Goal: Task Accomplishment & Management: Use online tool/utility

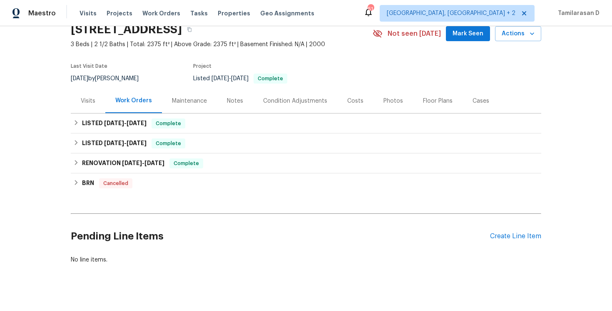
scroll to position [47, 0]
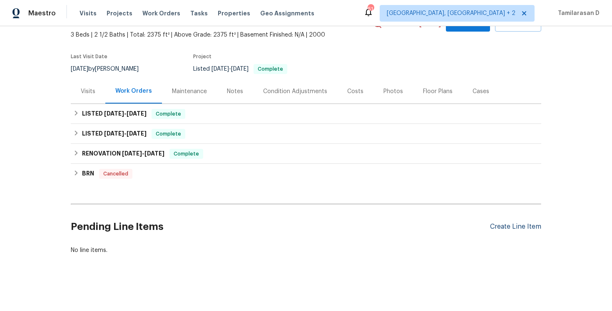
click at [508, 224] on div "Create Line Item" at bounding box center [515, 227] width 51 height 8
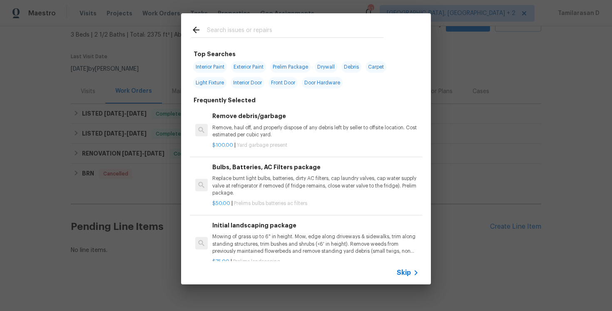
click at [407, 266] on div "Skip" at bounding box center [306, 272] width 250 height 23
click at [406, 272] on span "Skip" at bounding box center [404, 273] width 14 height 8
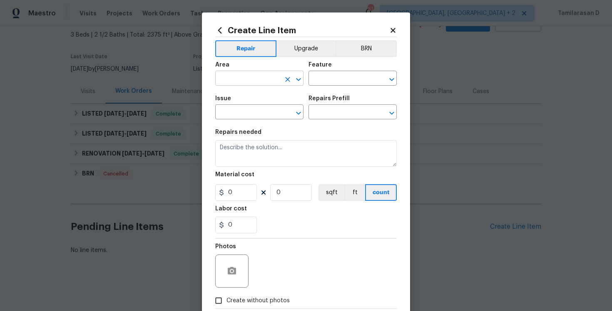
click at [251, 82] on input "text" at bounding box center [247, 79] width 65 height 13
type input "ove"
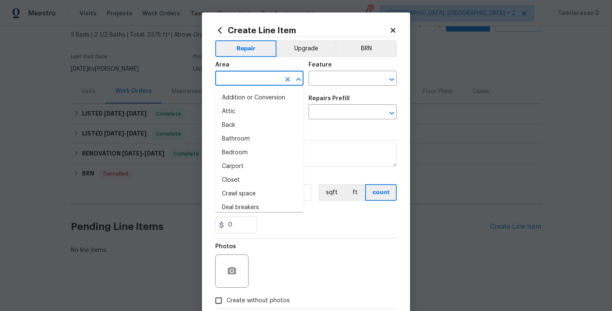
type input "r"
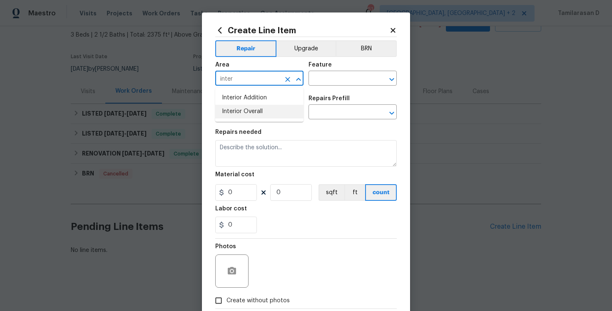
click at [244, 107] on li "Interior Overall" at bounding box center [259, 112] width 88 height 14
type input "Interior Overall"
click at [320, 75] on input "text" at bounding box center [340, 79] width 65 height 13
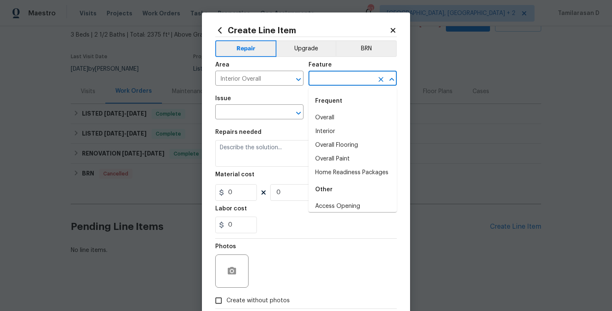
type input "f"
click at [327, 119] on li "Doors" at bounding box center [352, 118] width 88 height 14
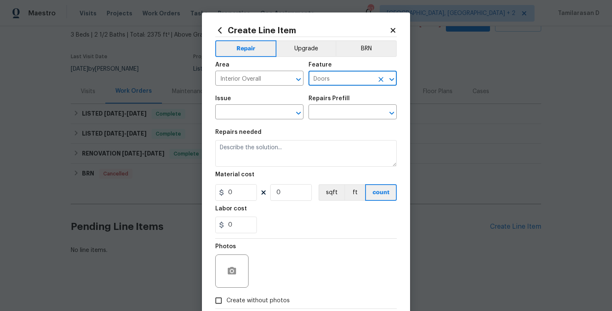
type input "Doors"
click at [265, 120] on span "Issue ​" at bounding box center [259, 108] width 88 height 34
click at [258, 117] on input "text" at bounding box center [247, 113] width 65 height 13
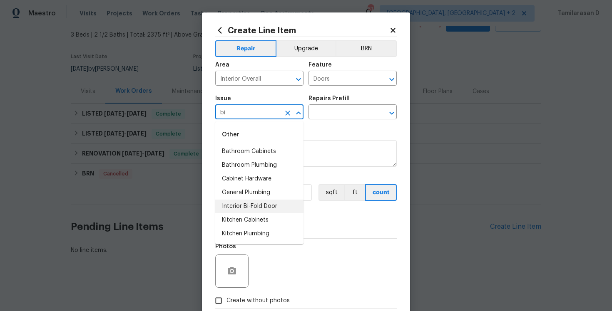
click at [257, 203] on li "Interior Bi-Fold Door" at bounding box center [259, 207] width 88 height 14
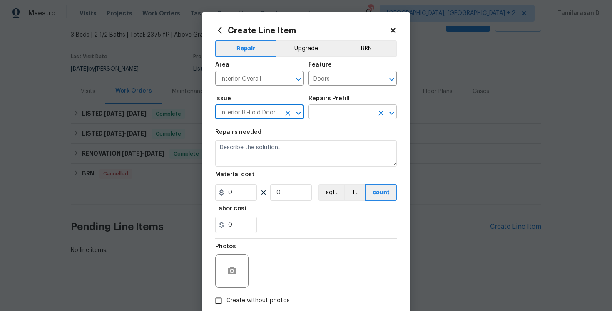
type input "Interior Bi-Fold Door"
click at [321, 117] on input "text" at bounding box center [340, 113] width 65 height 13
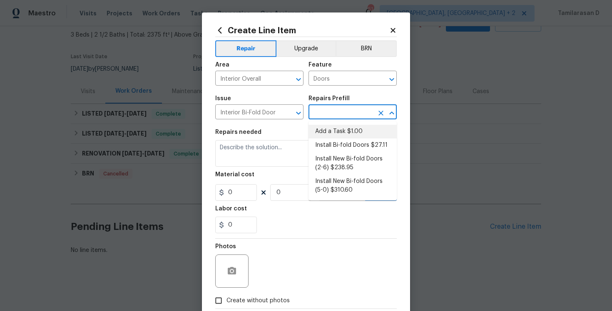
click at [330, 126] on li "Add a Task $1.00" at bounding box center [352, 132] width 88 height 14
type input "Interior Door"
type input "Add a Task $1.00"
type textarea "HPM to detail"
type input "1"
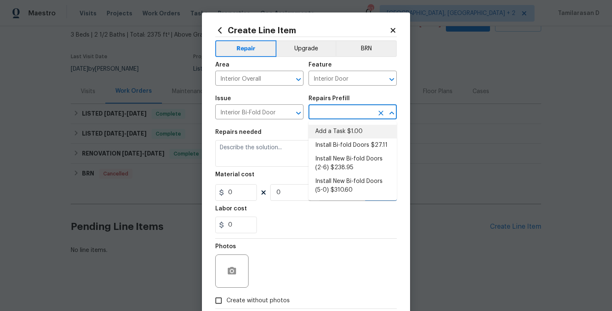
type input "1"
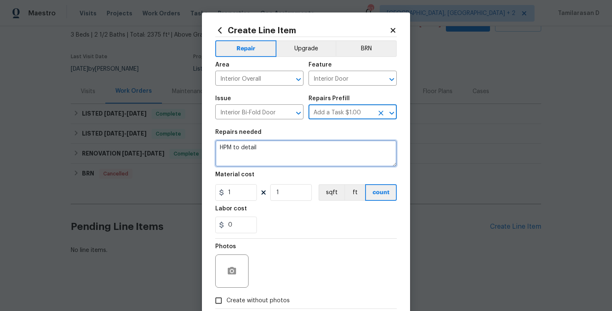
click at [260, 147] on textarea "HPM to detail" at bounding box center [305, 153] width 181 height 27
paste textarea "Re-hang existing laundry room bi-fold doors"
type textarea "Re-hang existing laundry room bi-fold doors."
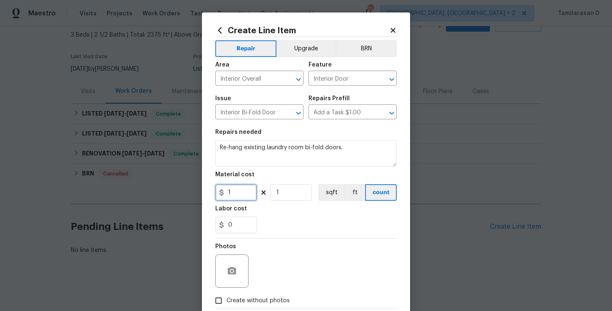
click at [254, 196] on input "1" at bounding box center [236, 192] width 42 height 17
type input "75"
click at [320, 242] on div "Photos" at bounding box center [305, 266] width 181 height 54
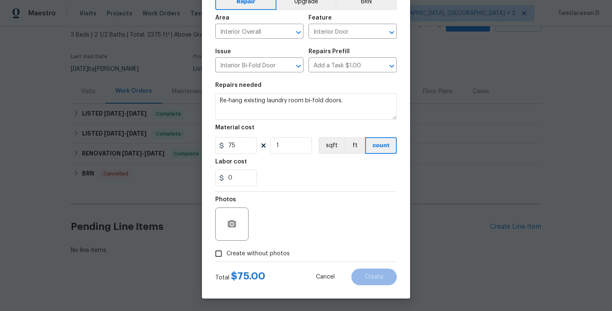
click at [214, 250] on input "Create without photos" at bounding box center [219, 254] width 16 height 16
checkbox input "true"
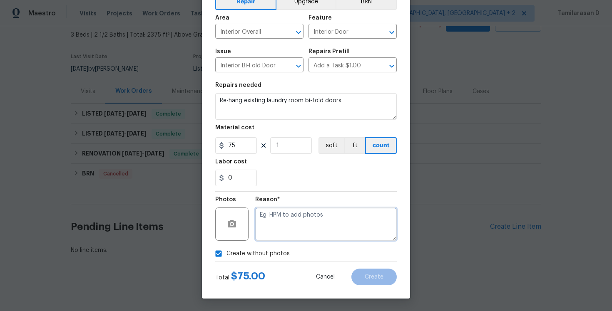
click at [279, 228] on textarea at bounding box center [326, 224] width 142 height 33
type textarea "N/A"
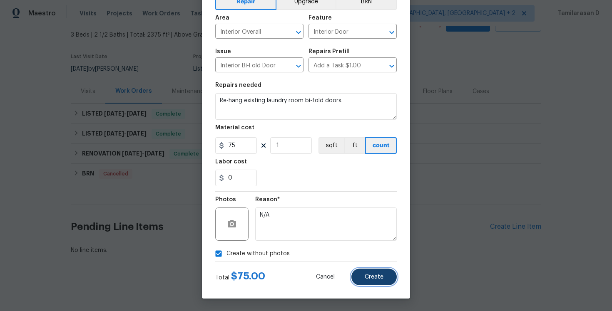
click at [380, 285] on button "Create" at bounding box center [373, 277] width 45 height 17
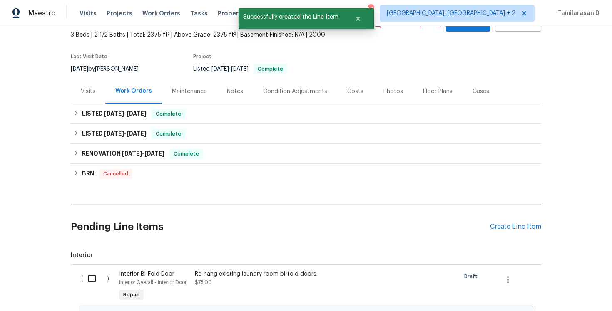
click at [90, 274] on input "checkbox" at bounding box center [95, 278] width 24 height 17
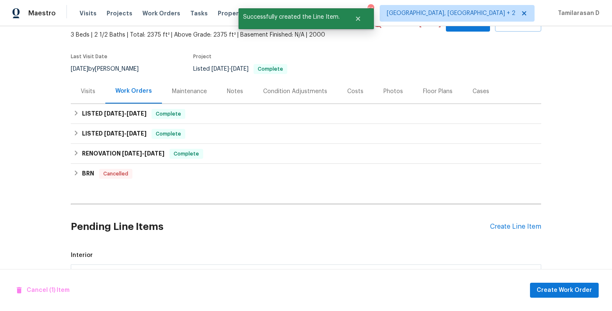
scroll to position [142, 0]
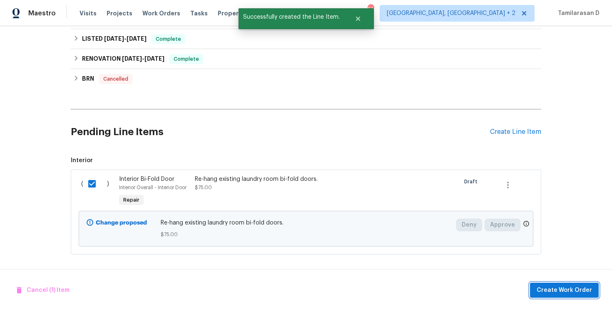
click at [548, 291] on span "Create Work Order" at bounding box center [564, 291] width 55 height 10
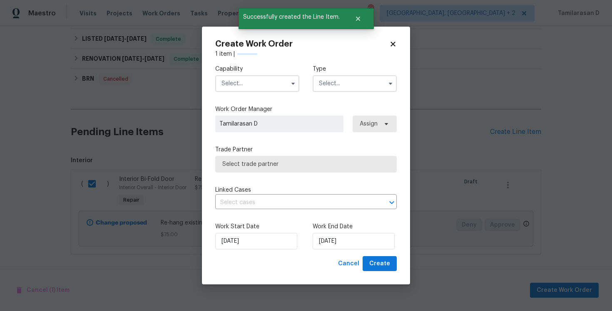
checkbox input "false"
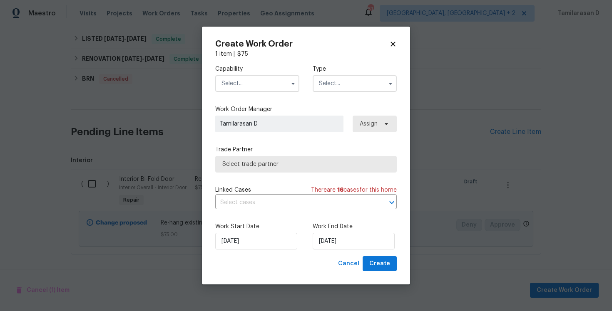
click at [332, 85] on input "text" at bounding box center [355, 83] width 84 height 17
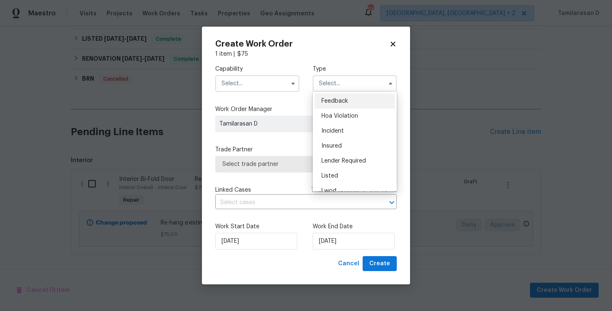
click at [333, 98] on span "Feedback" at bounding box center [334, 101] width 27 height 6
type input "Feedback"
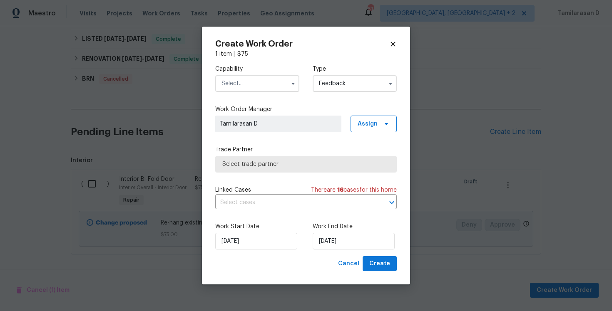
click at [230, 80] on input "text" at bounding box center [257, 83] width 84 height 17
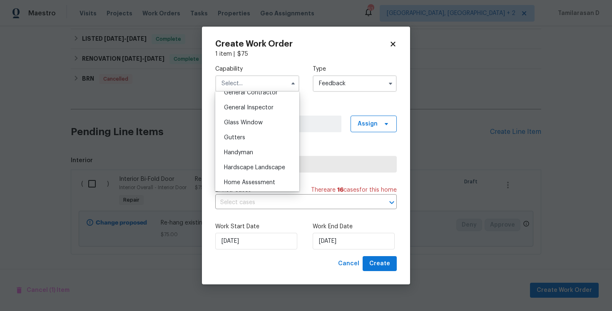
scroll to position [423, 0]
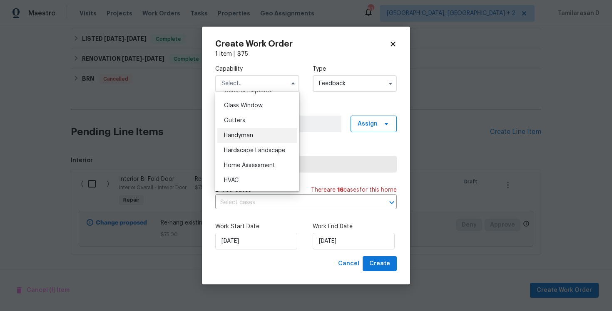
click at [237, 136] on span "Handyman" at bounding box center [238, 136] width 29 height 6
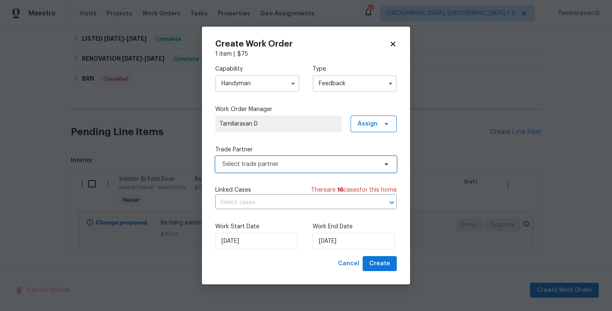
click at [244, 162] on span "Select trade partner" at bounding box center [299, 164] width 155 height 8
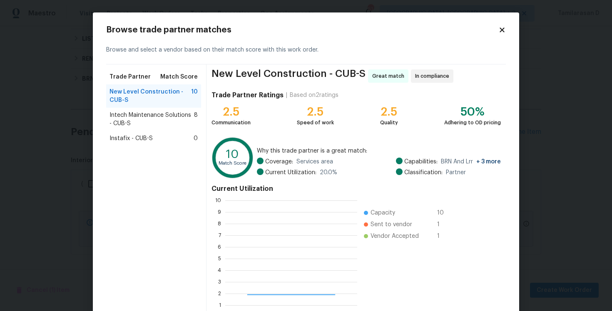
scroll to position [117, 132]
click at [502, 27] on icon at bounding box center [501, 29] width 7 height 7
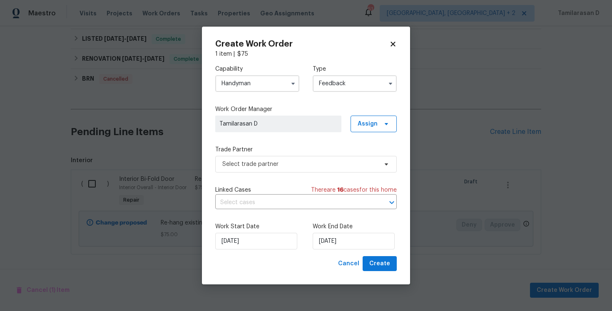
click at [240, 89] on input "Handyman" at bounding box center [257, 83] width 84 height 17
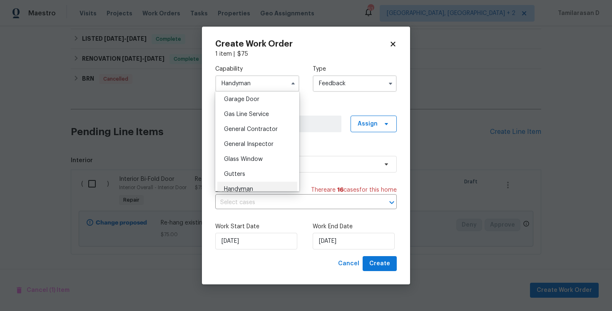
scroll to position [370, 0]
click at [236, 132] on div "General Contractor" at bounding box center [257, 129] width 80 height 15
type input "General Contractor"
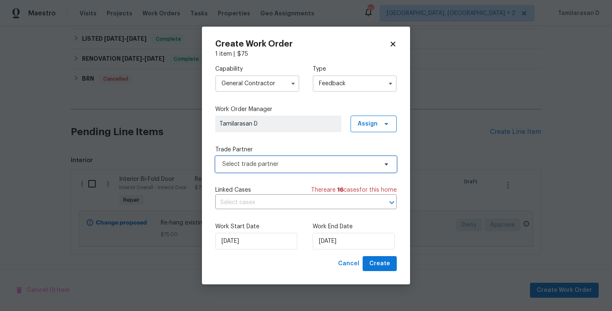
click at [263, 167] on span "Select trade partner" at bounding box center [299, 164] width 155 height 8
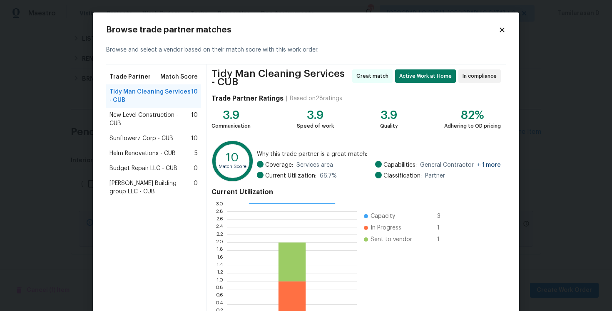
scroll to position [59, 0]
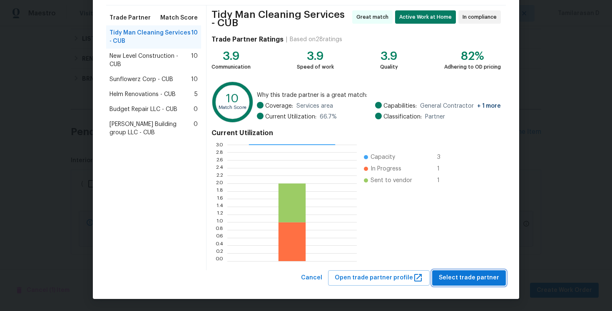
click at [469, 279] on span "Select trade partner" at bounding box center [469, 278] width 60 height 10
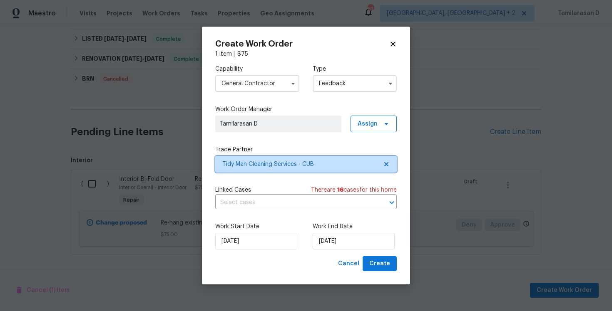
scroll to position [0, 0]
click at [320, 252] on div "Work Start Date [DATE] Work End Date [DATE]" at bounding box center [305, 236] width 181 height 40
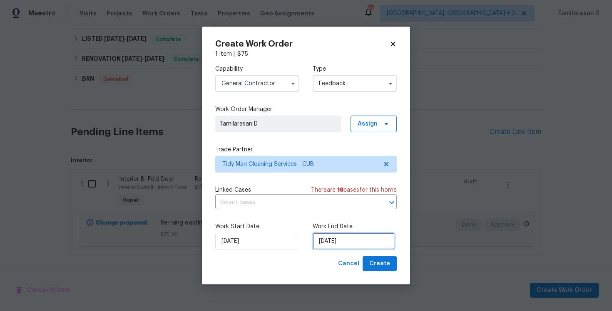
click at [327, 240] on input "[DATE]" at bounding box center [354, 241] width 82 height 17
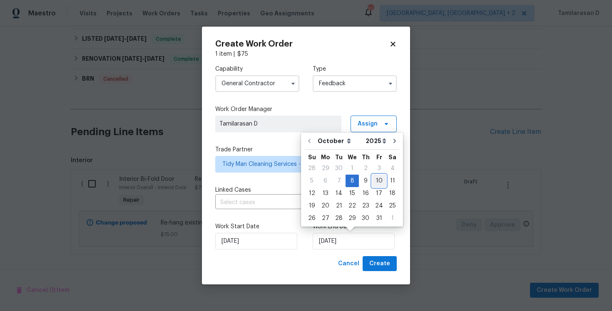
click at [377, 179] on div "10" at bounding box center [379, 181] width 14 height 12
type input "[DATE]"
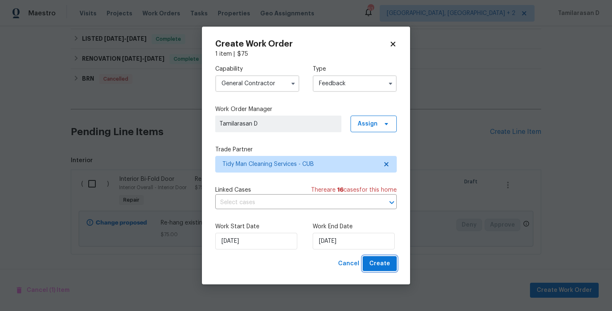
click at [373, 265] on span "Create" at bounding box center [379, 264] width 21 height 10
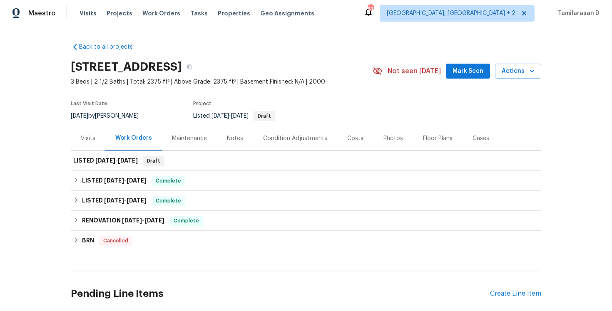
click at [88, 142] on div "Visits" at bounding box center [88, 138] width 15 height 8
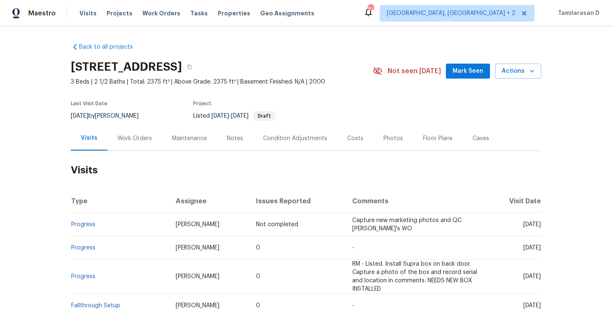
click at [144, 134] on div "Work Orders" at bounding box center [134, 138] width 35 height 8
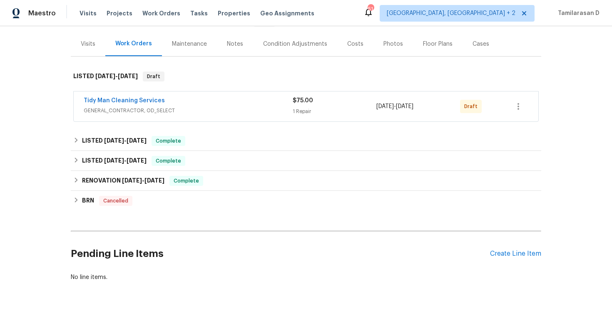
scroll to position [122, 0]
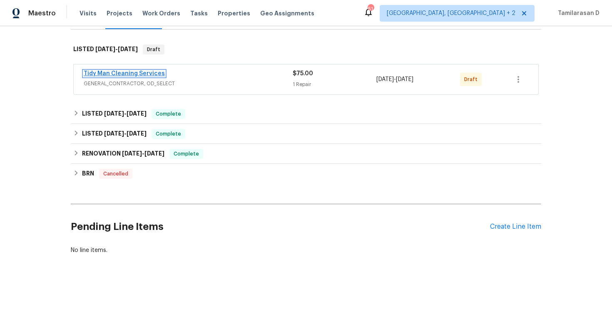
click at [130, 75] on link "Tidy Man Cleaning Services" at bounding box center [124, 74] width 81 height 6
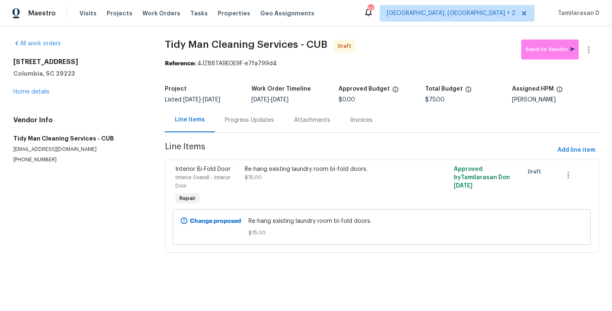
click at [224, 129] on div "Progress Updates" at bounding box center [249, 120] width 69 height 25
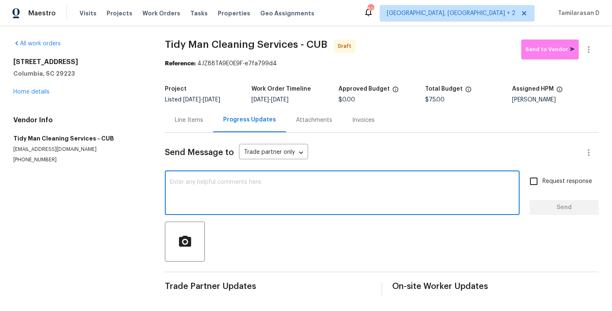
click at [211, 191] on textarea at bounding box center [342, 193] width 345 height 29
paste textarea "Hey, this is Tamil from Opendoor. I’m confirming you received the WO for the pr…"
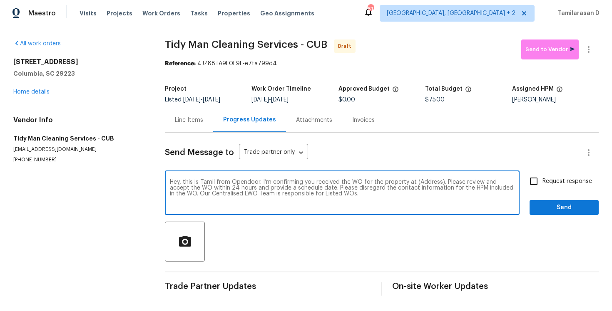
click at [422, 184] on textarea "Hey, this is Tamil from Opendoor. I’m confirming you received the WO for the pr…" at bounding box center [342, 193] width 345 height 29
paste textarea "[STREET_ADDRESS]"
type textarea "Hey, this is Tamil from Opendoor. I’m confirming you received the WO for the pr…"
click at [528, 183] on input "Request response" at bounding box center [533, 181] width 17 height 17
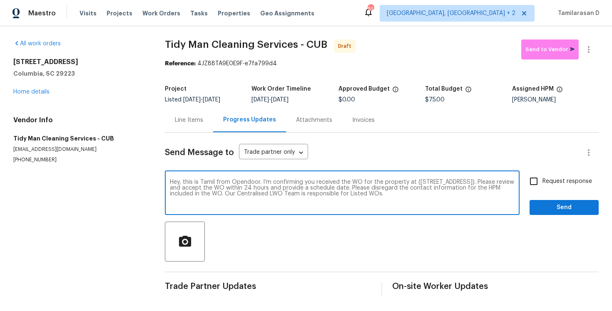
checkbox input "true"
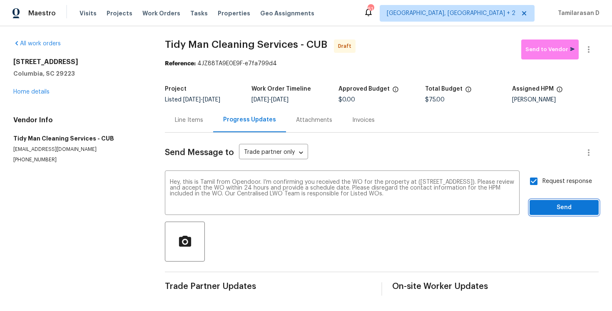
click at [563, 211] on span "Send" at bounding box center [564, 208] width 56 height 10
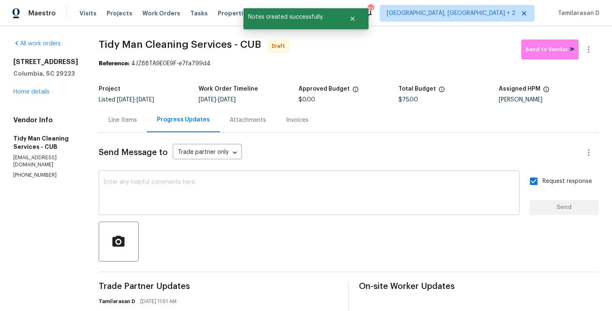
click at [169, 179] on div "x ​" at bounding box center [309, 194] width 421 height 42
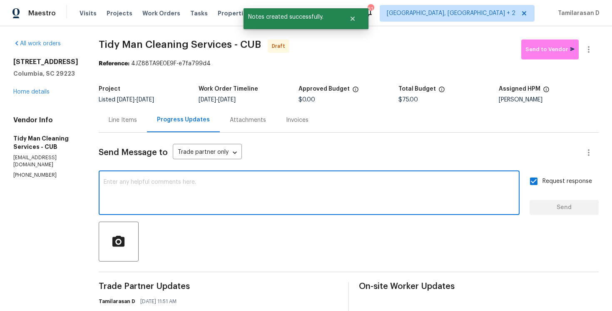
paste textarea "Attention All Work Orders must include before-photos (both close-up and wide-an…"
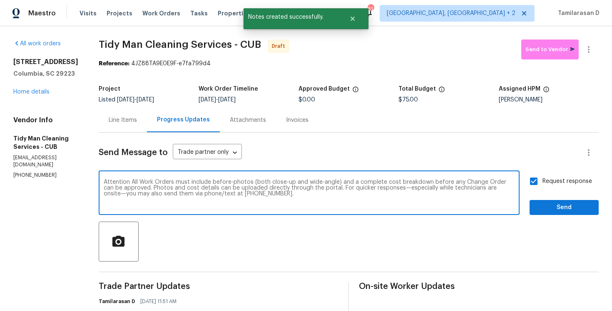
type textarea "Attention All Work Orders must include before-photos (both close-up and wide-an…"
click at [557, 212] on span "Send" at bounding box center [564, 208] width 56 height 10
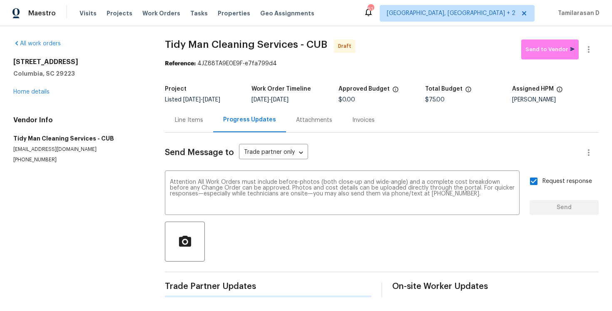
click at [557, 212] on div "Request response Send" at bounding box center [563, 194] width 69 height 42
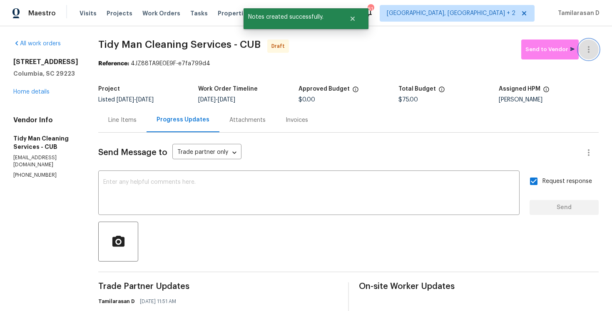
click at [582, 56] on button "button" at bounding box center [589, 50] width 20 height 20
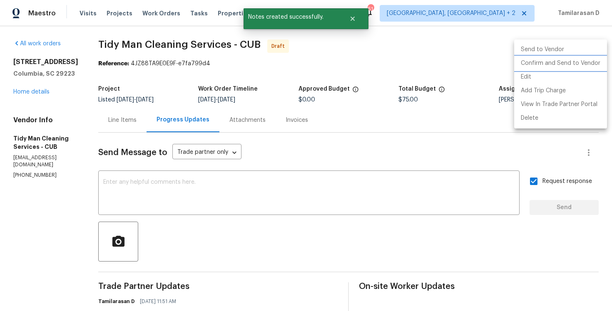
click at [542, 62] on li "Confirm and Send to Vendor" at bounding box center [560, 64] width 93 height 14
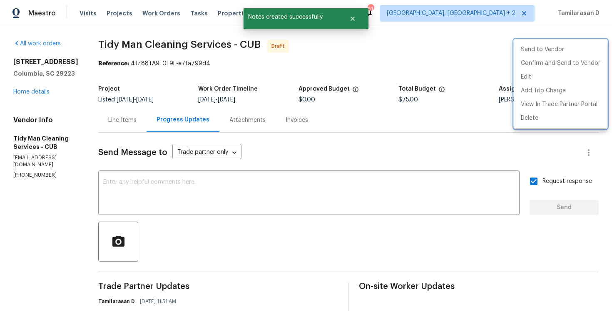
click at [422, 67] on div at bounding box center [306, 155] width 612 height 311
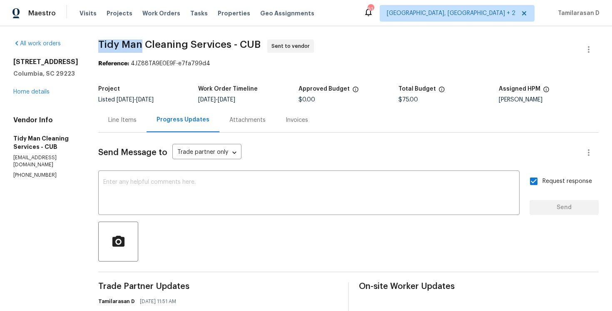
drag, startPoint x: 96, startPoint y: 45, endPoint x: 136, endPoint y: 45, distance: 40.0
click at [136, 45] on span "Tidy Man Cleaning Services - CUB" at bounding box center [179, 45] width 162 height 10
copy span "Tidy Man"
click at [100, 15] on div "Visits Projects Work Orders Tasks Properties Geo Assignments" at bounding box center [202, 13] width 245 height 17
